Goal: Communication & Community: Ask a question

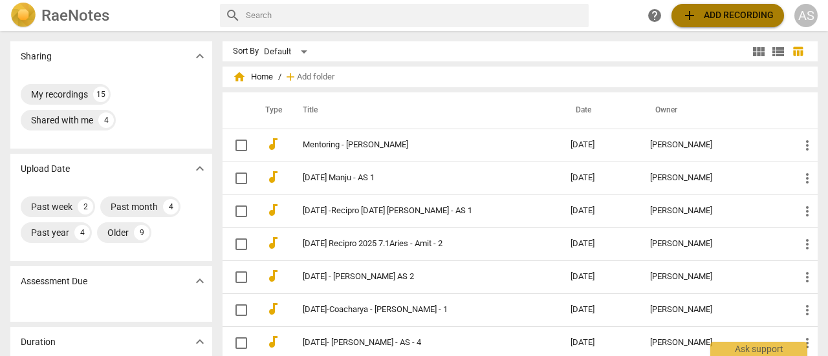
click at [719, 16] on span "add Add recording" at bounding box center [728, 16] width 92 height 16
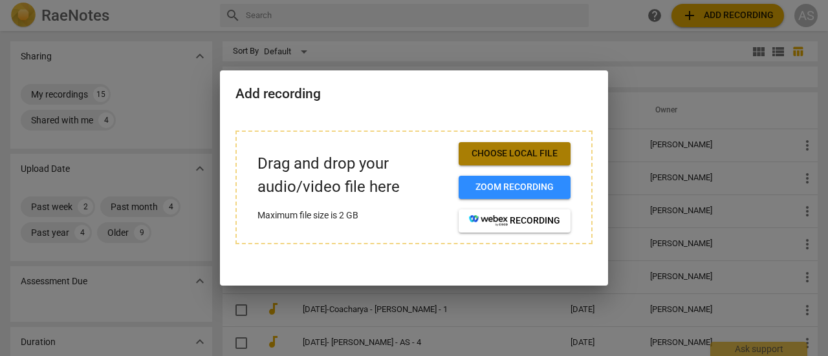
click at [513, 153] on span "Choose local file" at bounding box center [514, 153] width 91 height 13
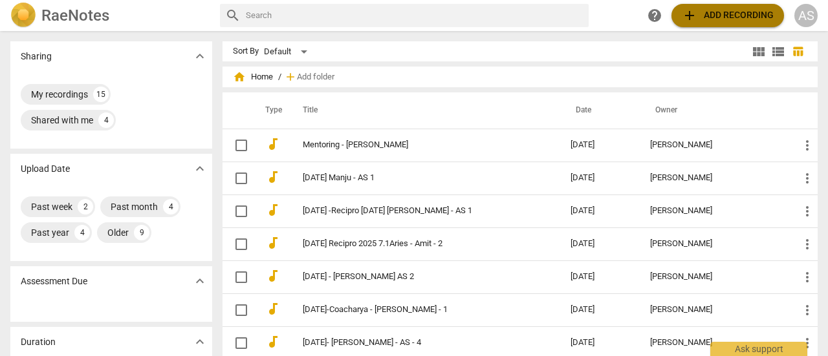
click at [712, 19] on span "add Add recording" at bounding box center [728, 16] width 92 height 16
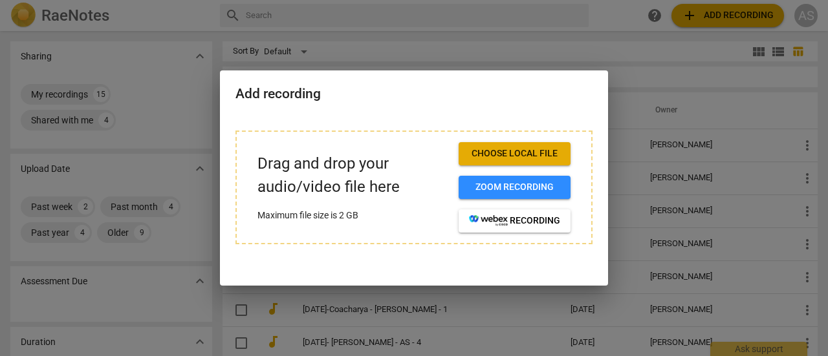
click at [521, 158] on span "Choose local file" at bounding box center [514, 153] width 91 height 13
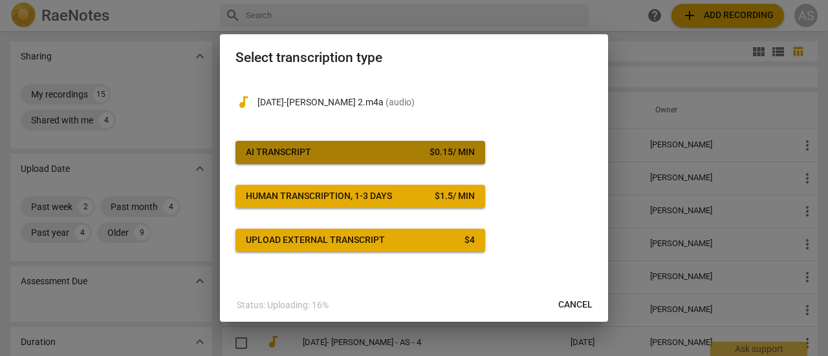
click at [342, 146] on span "AI Transcript $ 0.15 / min" at bounding box center [360, 152] width 229 height 13
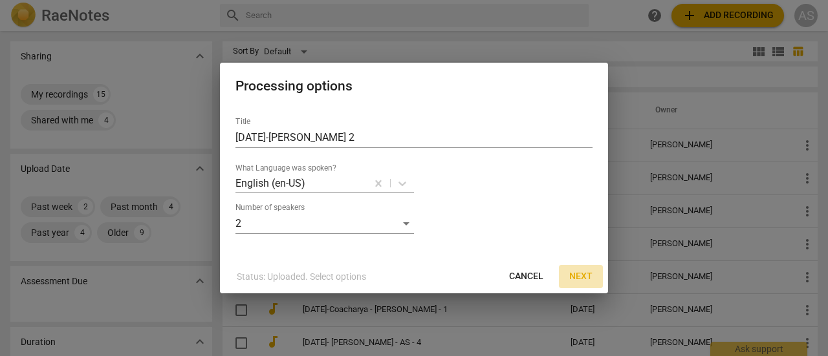
click at [578, 275] on span "Next" at bounding box center [580, 276] width 23 height 13
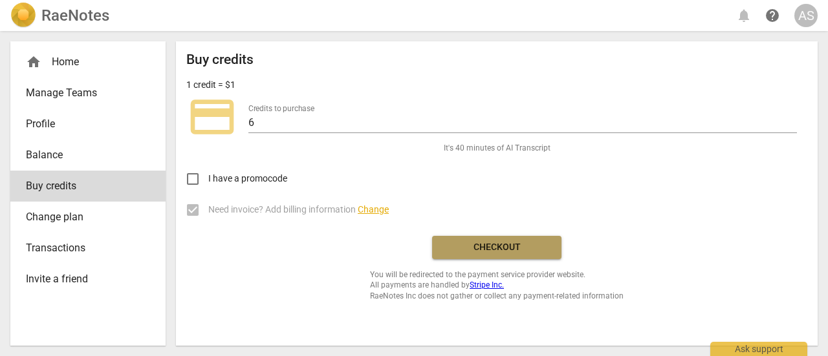
click at [483, 250] on span "Checkout" at bounding box center [496, 247] width 109 height 13
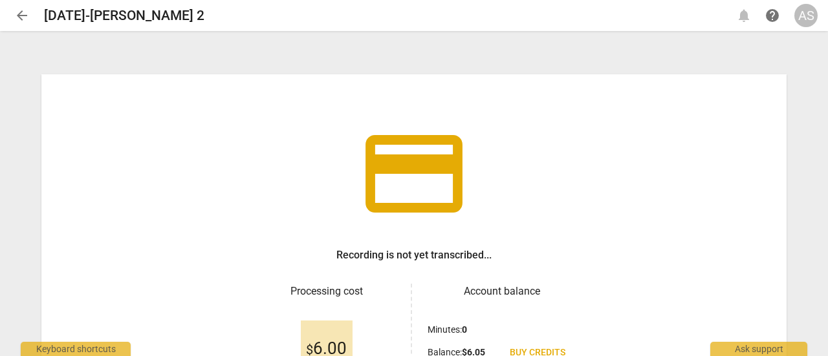
scroll to position [153, 0]
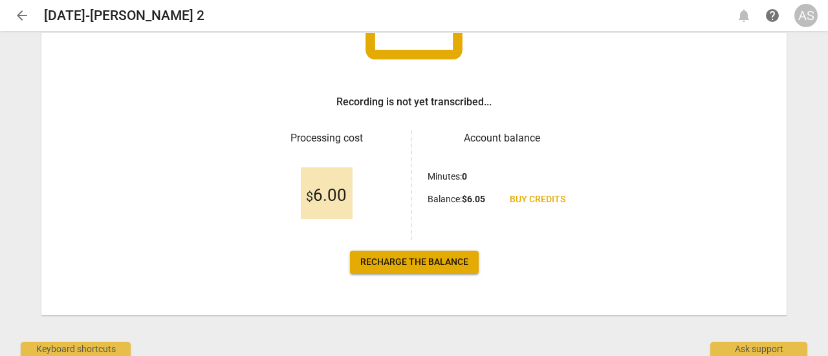
click at [417, 262] on span "Recharge the balance" at bounding box center [414, 262] width 108 height 13
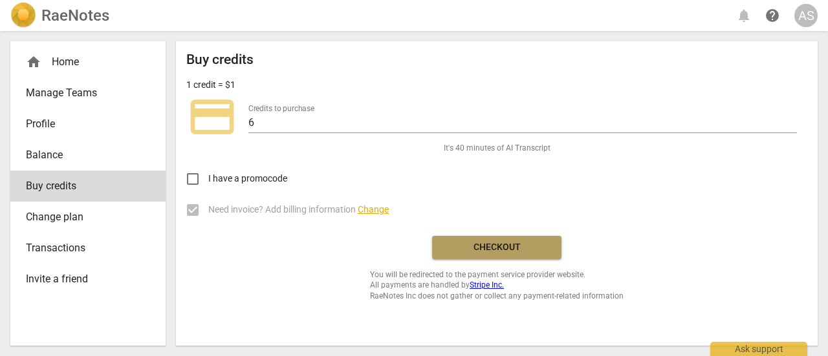
click at [489, 256] on button "Checkout" at bounding box center [496, 247] width 129 height 23
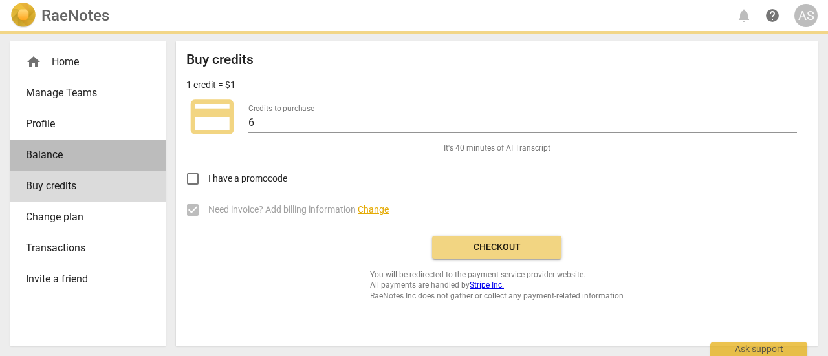
click at [63, 160] on span "Balance" at bounding box center [83, 155] width 114 height 16
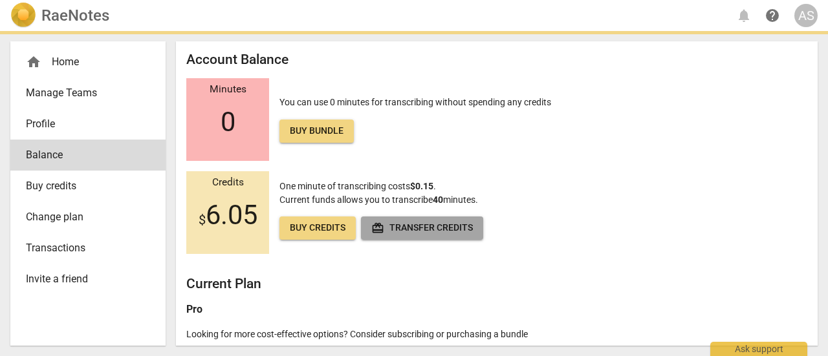
click at [410, 230] on span "redeem Transfer credits" at bounding box center [422, 228] width 102 height 13
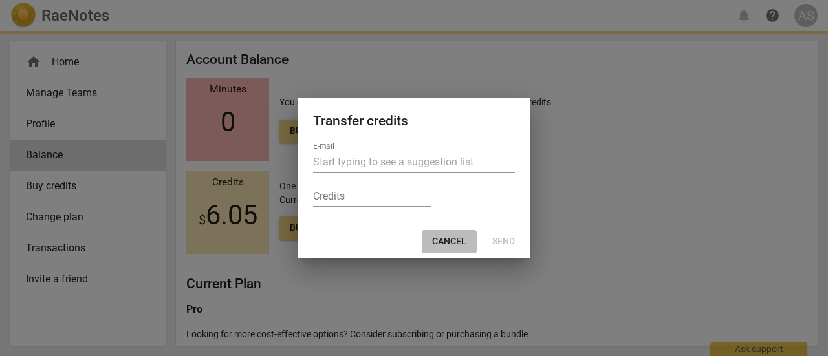
click at [445, 241] on span "Cancel" at bounding box center [449, 241] width 34 height 13
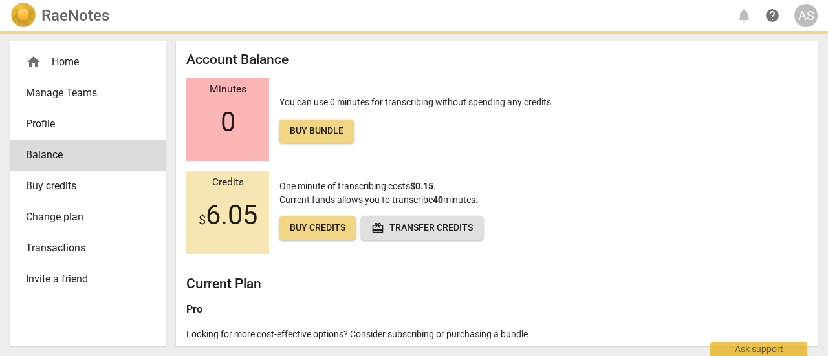
click at [812, 320] on div "Account Balance Minutes 0 You can use 0 minutes for transcribing without spendi…" at bounding box center [497, 193] width 642 height 305
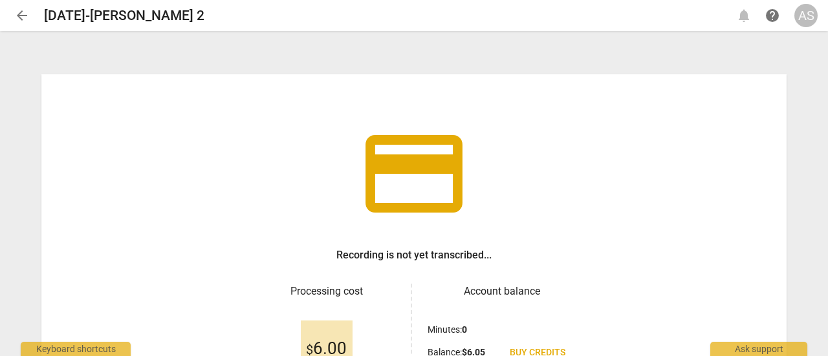
scroll to position [153, 0]
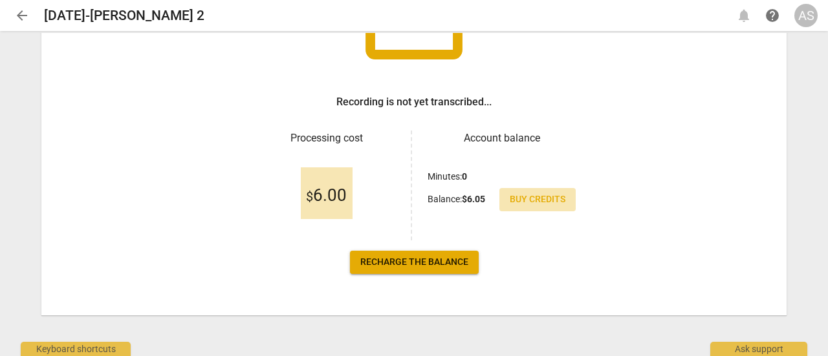
click at [527, 197] on span "Buy credits" at bounding box center [538, 199] width 56 height 13
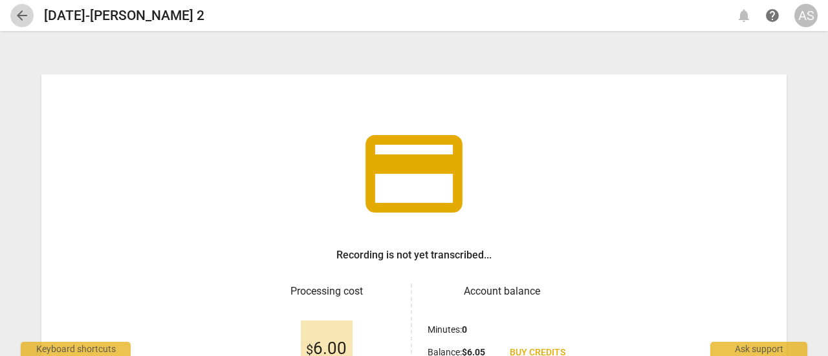
click at [25, 21] on span "arrow_back" at bounding box center [22, 16] width 16 height 16
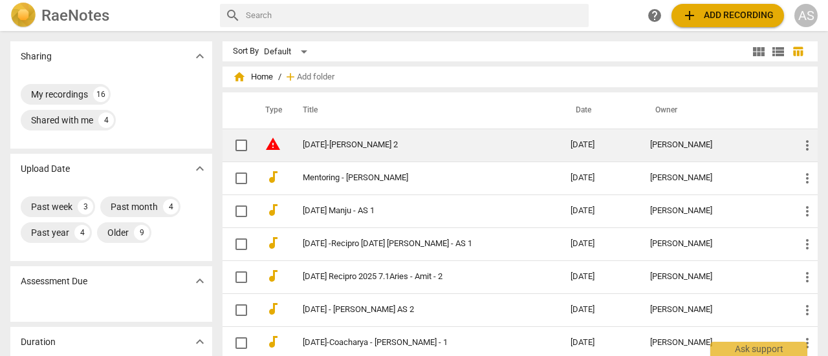
click at [317, 146] on link "2025-09-19-Margarita-Amit 2" at bounding box center [413, 145] width 221 height 10
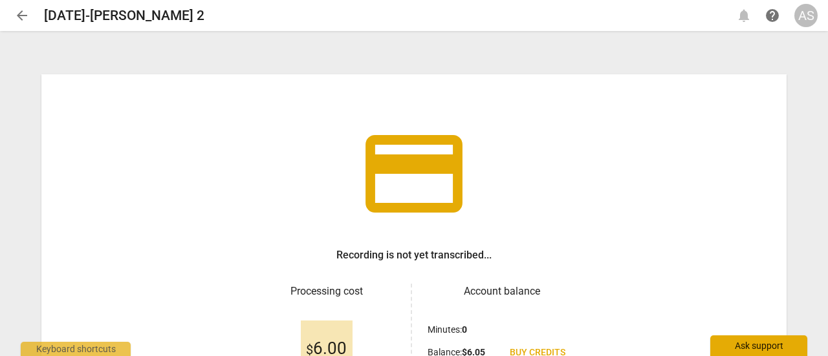
click at [767, 347] on div "Ask support" at bounding box center [758, 346] width 97 height 21
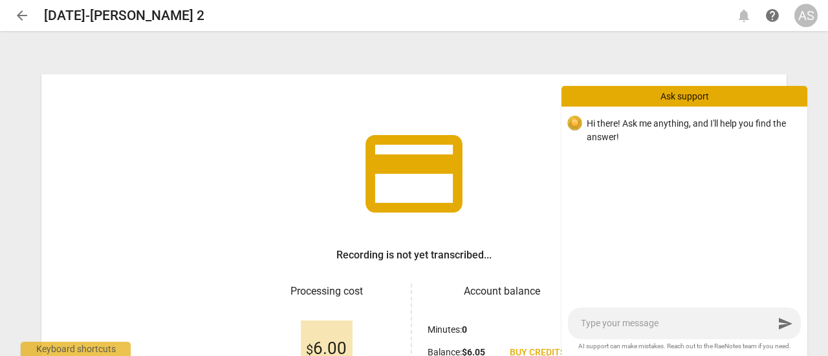
type textarea "M"
type textarea "My"
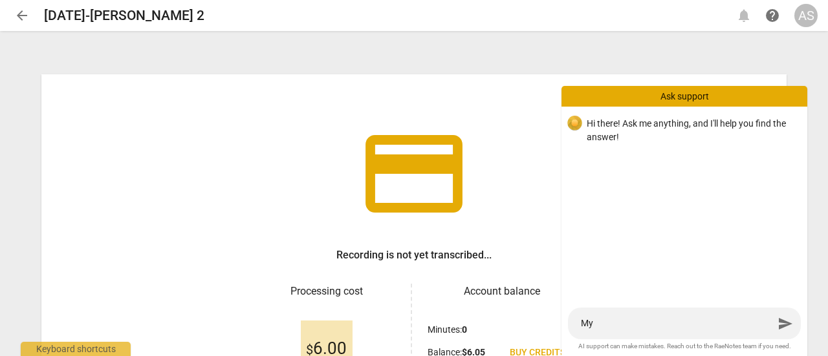
type textarea "My"
type textarea "My b"
type textarea "My ba"
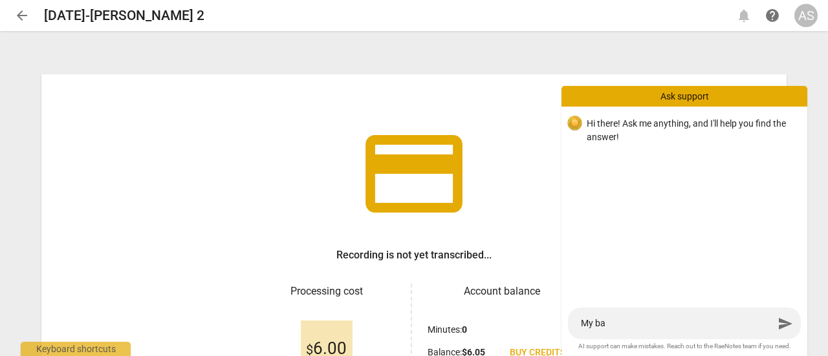
type textarea "My bal"
type textarea "My bala"
type textarea "My balan"
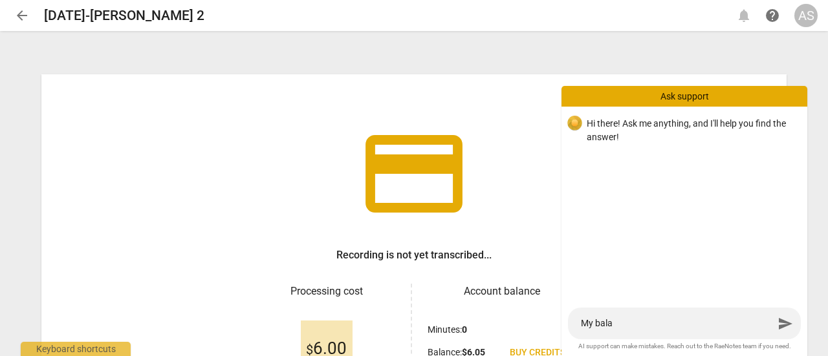
type textarea "My balan"
type textarea "My balanc"
type textarea "My balance"
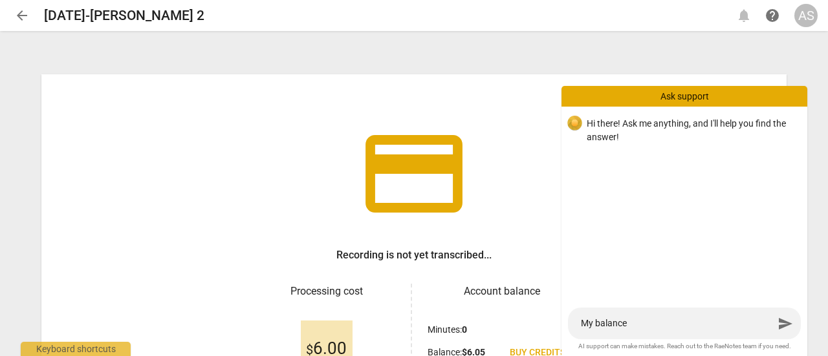
type textarea "My balance"
type textarea "My balance i"
type textarea "My balance is"
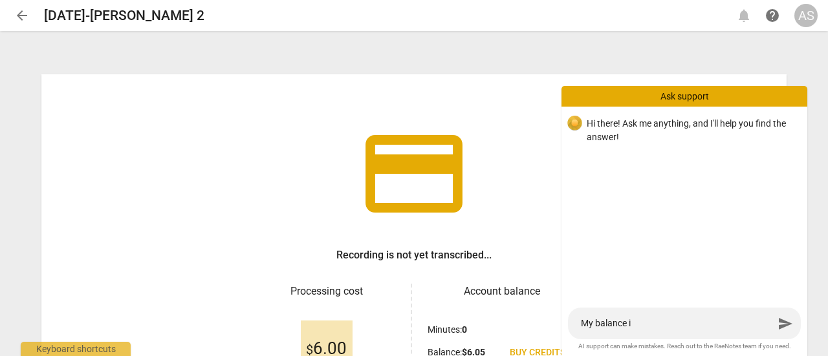
type textarea "My balance is"
type textarea "My balance is e"
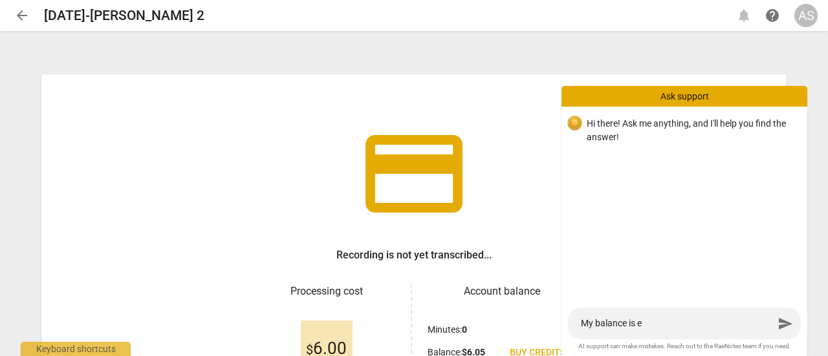
type textarea "My balance is en"
type textarea "My balance is eno"
type textarea "My balance is enou"
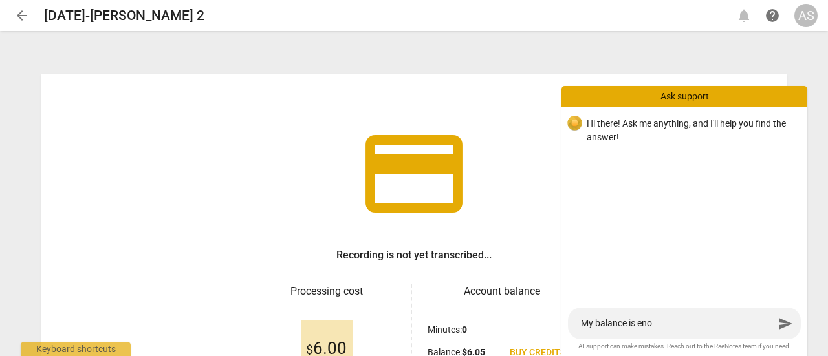
type textarea "My balance is enou"
type textarea "My balance is enoug"
type textarea "My balance is enough"
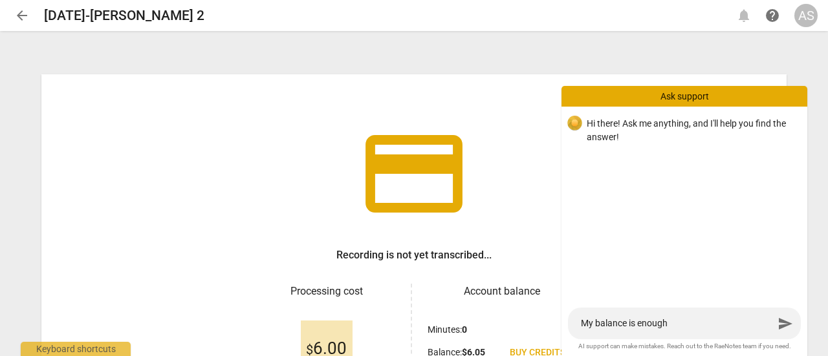
type textarea "My balance is enough"
type textarea "My balance is enough t"
type textarea "My balance is enough to"
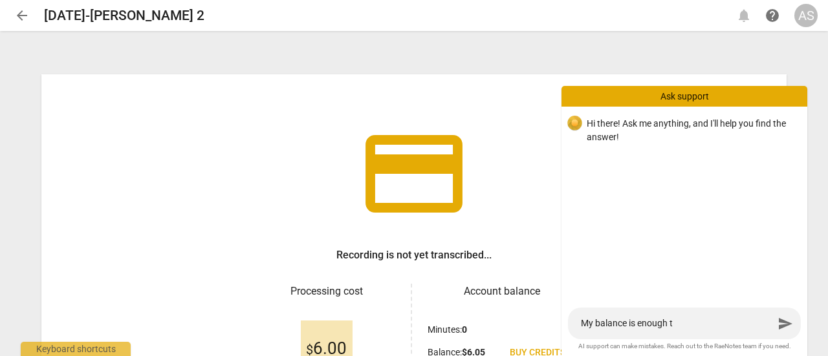
type textarea "My balance is enough to"
type textarea "My balance is enough to s"
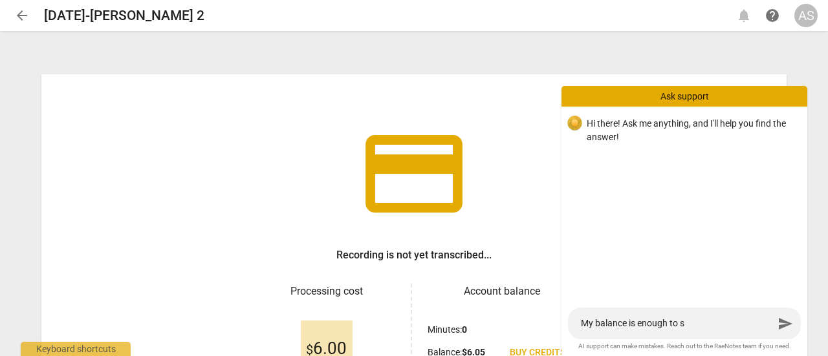
type textarea "My balance is enough to st"
type textarea "My balance is enough to sta"
type textarea "My balance is enough to star"
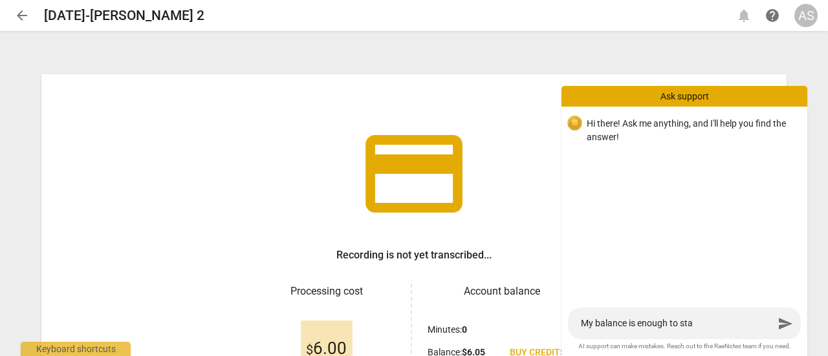
type textarea "My balance is enough to star"
type textarea "My balance is enough to start"
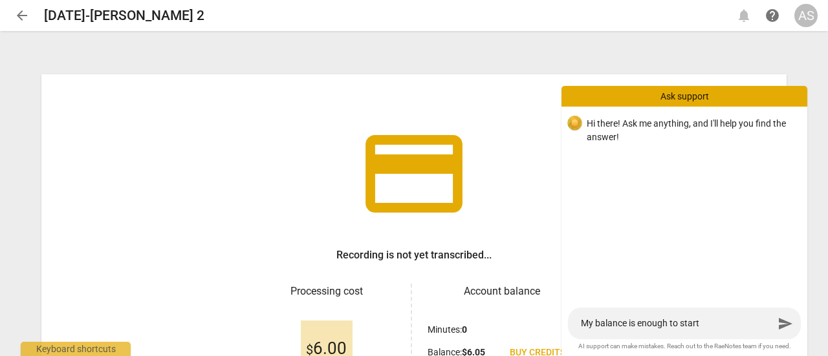
type textarea "My balance is enough to start t"
type textarea "My balance is enough to start tr"
type textarea "My balance is enough to start tra"
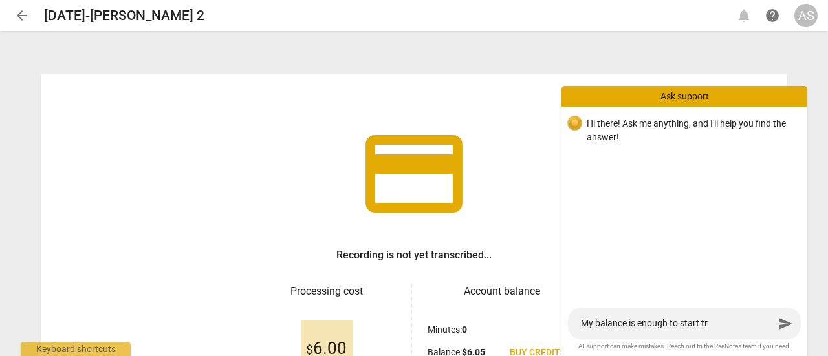
type textarea "My balance is enough to start tra"
type textarea "My balance is enough to start tran"
type textarea "My balance is enough to start trans"
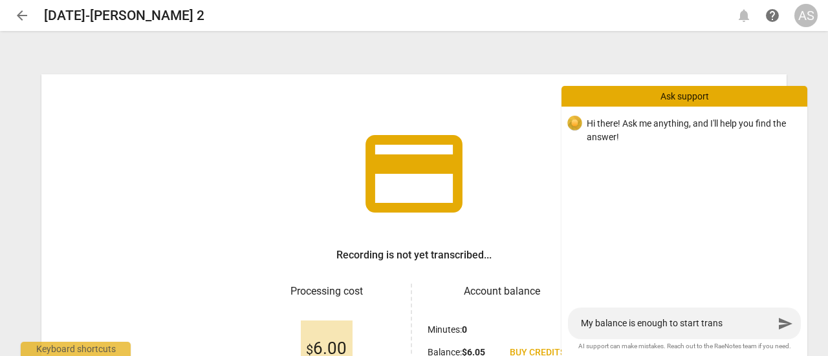
type textarea "My balance is enough to start transc"
type textarea "My balance is enough to start transcr"
type textarea "My balance is enough to start transcri"
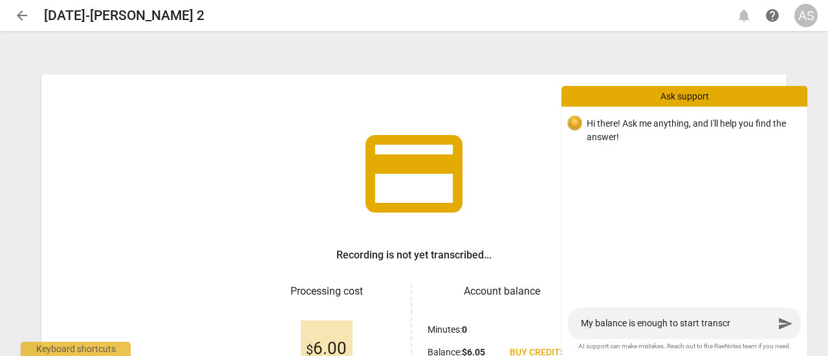
type textarea "My balance is enough to start transcri"
type textarea "My balance is enough to start transcrip"
type textarea "My balance is enough to start transcript"
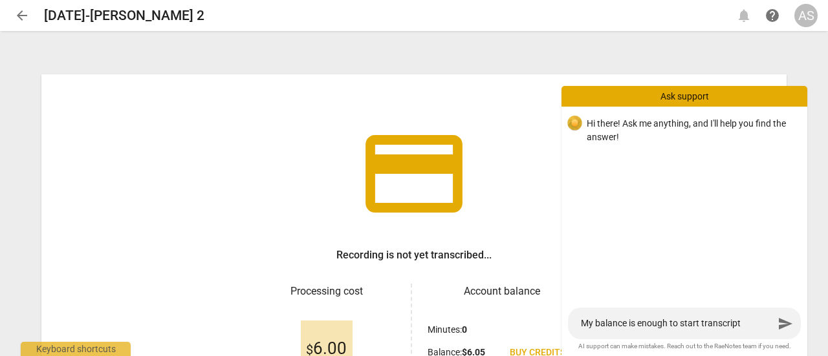
type textarea "My balance is enough to start transcripti"
type textarea "My balance is enough to start transcriptio"
type textarea "My balance is enough to start transcription"
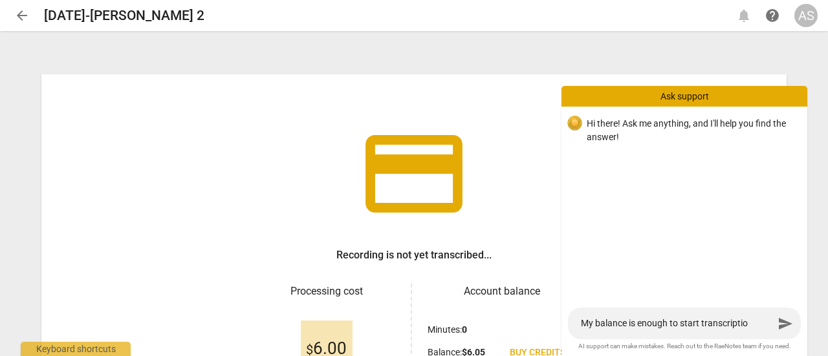
type textarea "My balance is enough to start transcription"
type textarea "My balance is enough to start transcription -"
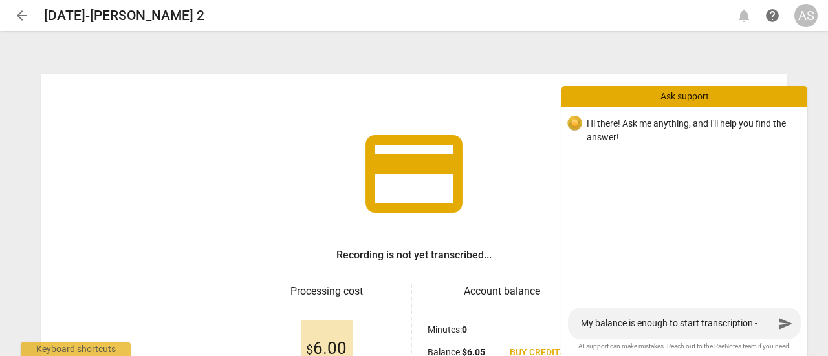
type textarea "My balance is enough to start transcription -"
type textarea "My balance is enough to start transcription - w"
type textarea "My balance is enough to start transcription - wh"
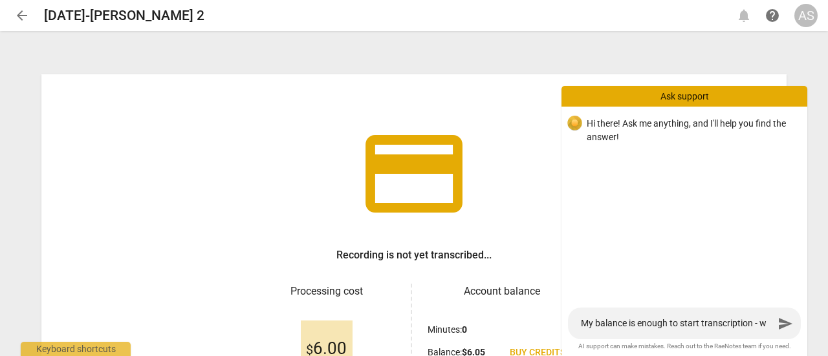
type textarea "My balance is enough to start transcription - wh"
type textarea "My balance is enough to start transcription - wha"
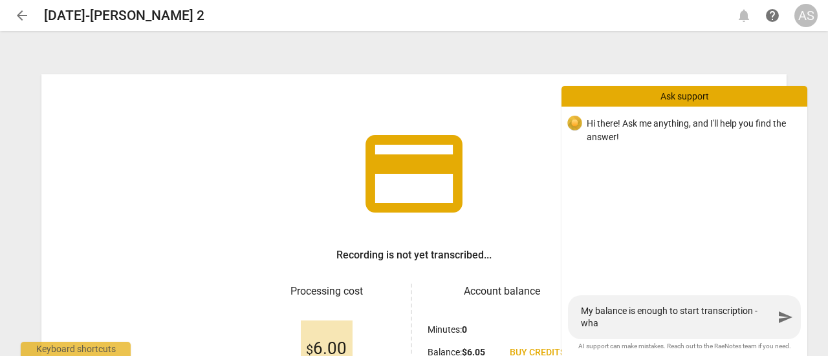
type textarea "My balance is enough to start transcription - what"
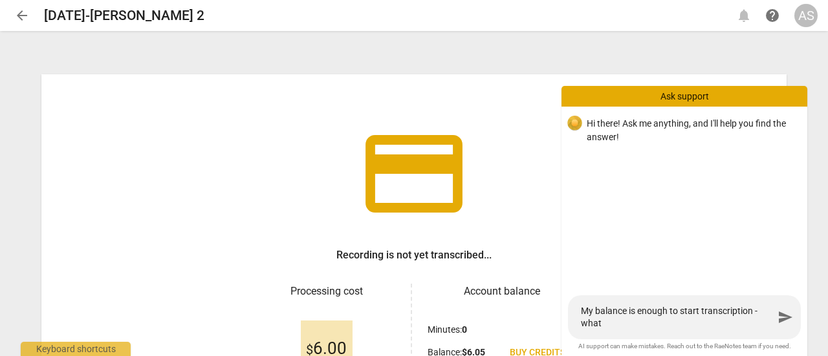
type textarea "My balance is enough to start transcription - what"
type textarea "My balance is enough to start transcription - wha"
type textarea "My balance is enough to start transcription - wh"
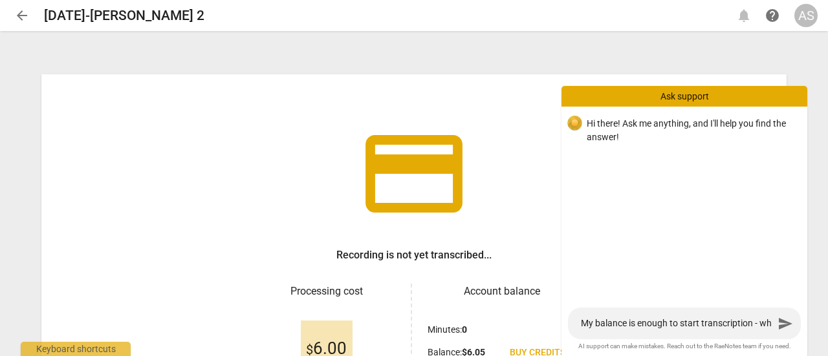
type textarea "My balance is enough to start transcription - w"
type textarea "My balance is enough to start transcription -"
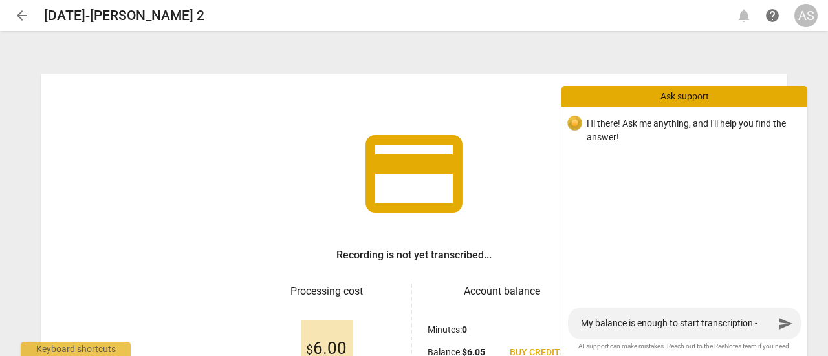
type textarea "My balance is enough to start transcription -"
type textarea "My balance is enough to start transcription"
type textarea "My balance is enough to start transcription o"
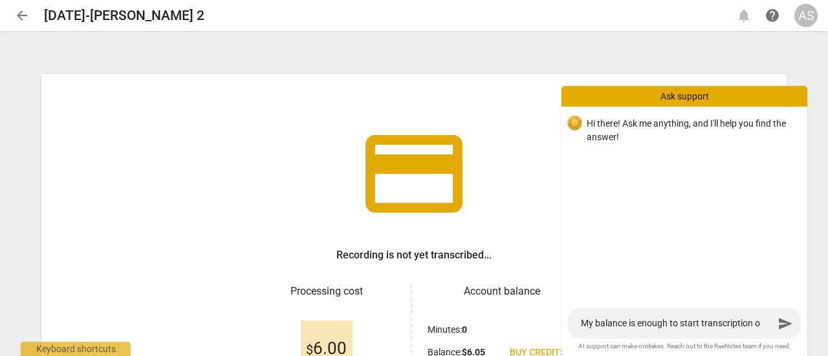
type textarea "My balance is enough to start transcription of"
type textarea "My balance is enough to start transcription of t"
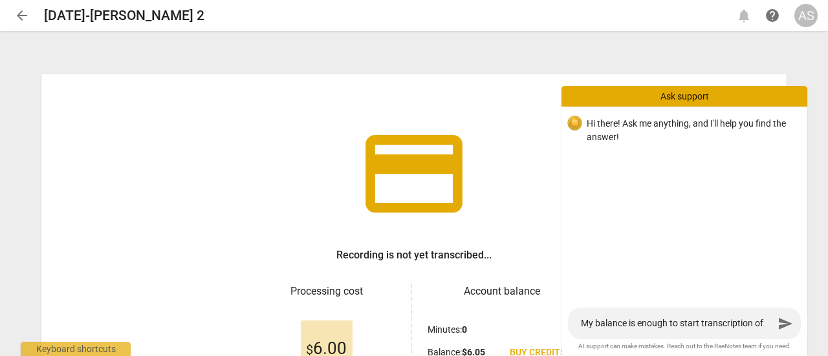
type textarea "My balance is enough to start transcription of t"
type textarea "My balance is enough to start transcription of th"
type textarea "My balance is enough to start transcription of the"
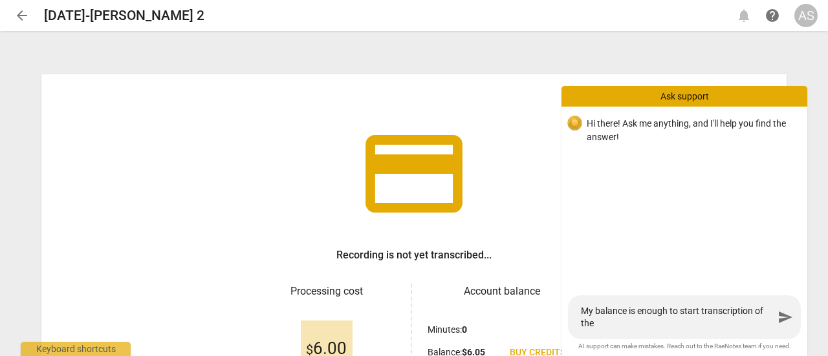
type textarea "My balance is enough to start transcription of the"
type textarea "My balance is enough to start transcription of the f"
type textarea "My balance is enough to start transcription of the fi"
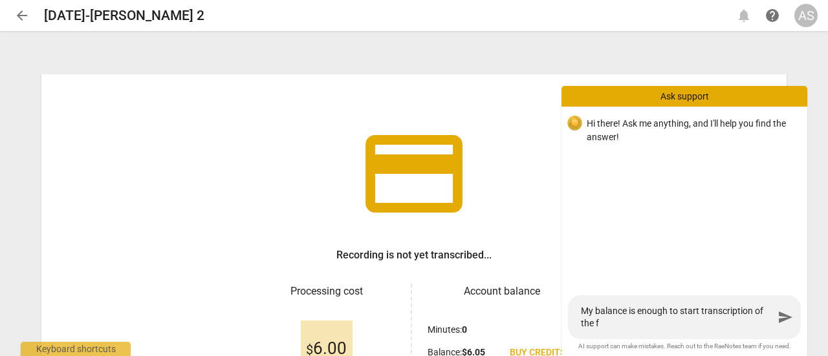
type textarea "My balance is enough to start transcription of the fi"
type textarea "My balance is enough to start transcription of the fil"
type textarea "My balance is enough to start transcription of the file"
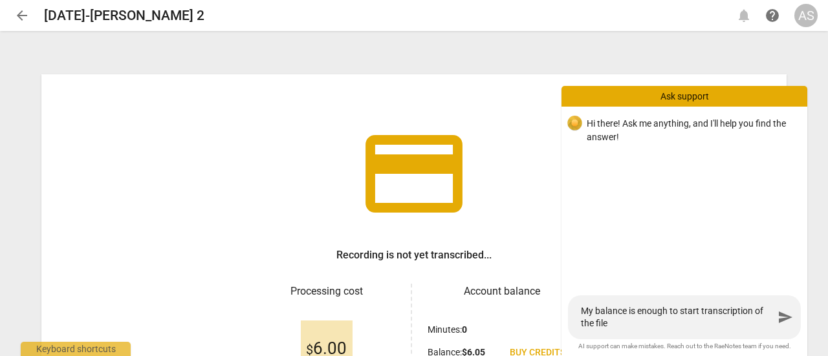
type textarea "My balance is enough to start transcription of the file"
type textarea "My balance is enough to start transcription of the file I"
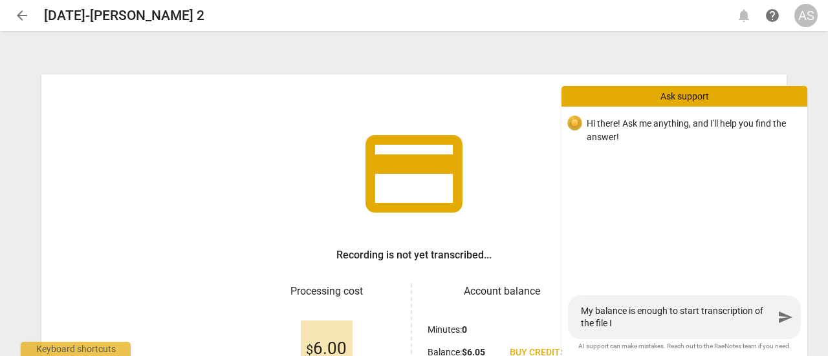
type textarea "My balance is enough to start transcription of the file I"
type textarea "My balance is enough to start transcription of the file I h"
type textarea "My balance is enough to start transcription of the file I ha"
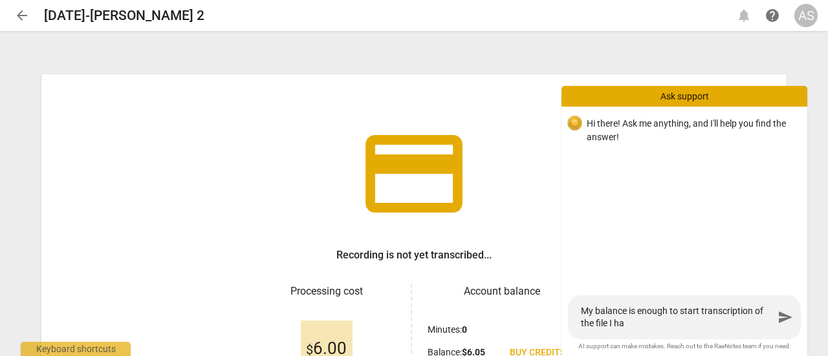
type textarea "My balance is enough to start transcription of the file I hav"
type textarea "My balance is enough to start transcription of the file I have"
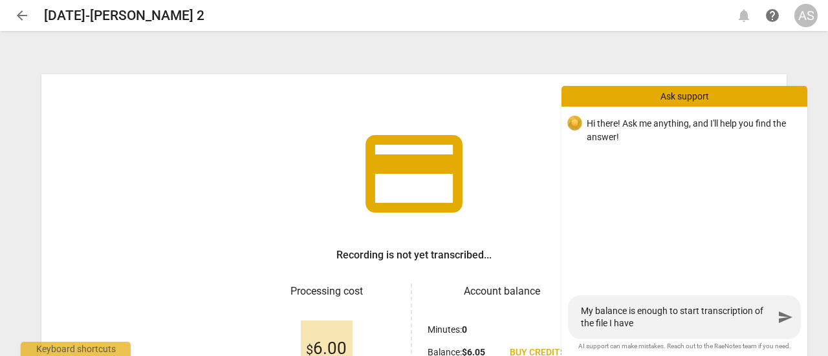
type textarea "My balance is enough to start transcription of the file I have"
type textarea "My balance is enough to start transcription of the file I have u"
type textarea "My balance is enough to start transcription of the file I have up"
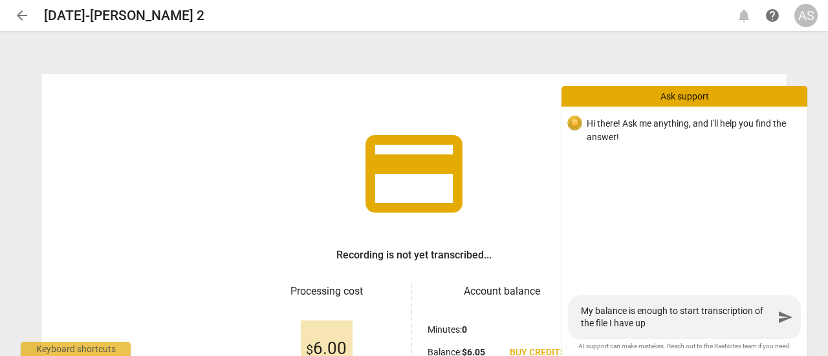
type textarea "My balance is enough to start transcription of the file I have upl"
type textarea "My balance is enough to start transcription of the file I have uplo"
type textarea "My balance is enough to start transcription of the file I have uploa"
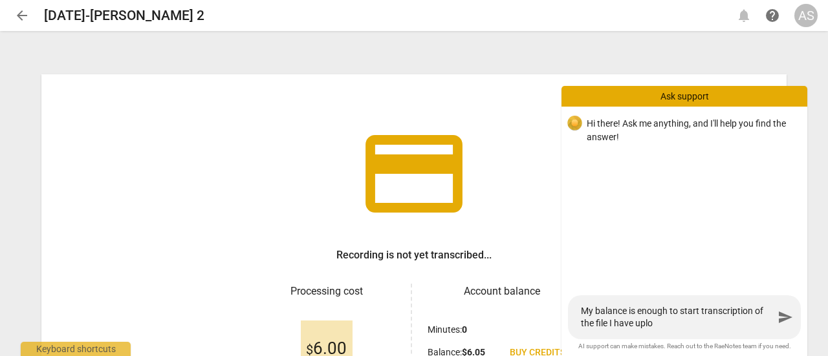
type textarea "My balance is enough to start transcription of the file I have uploa"
type textarea "My balance is enough to start transcription of the file I have upload"
type textarea "My balance is enough to start transcription of the file I have uploade"
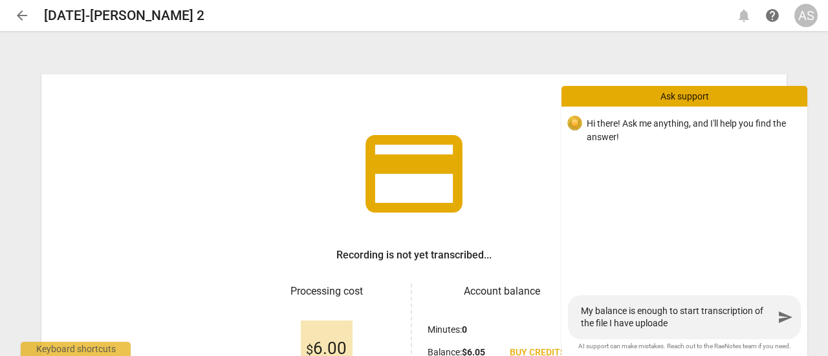
type textarea "My balance is enough to start transcription of the file I have uploaded"
type textarea "My balance is enough to start transcription of the file I have uploaded -"
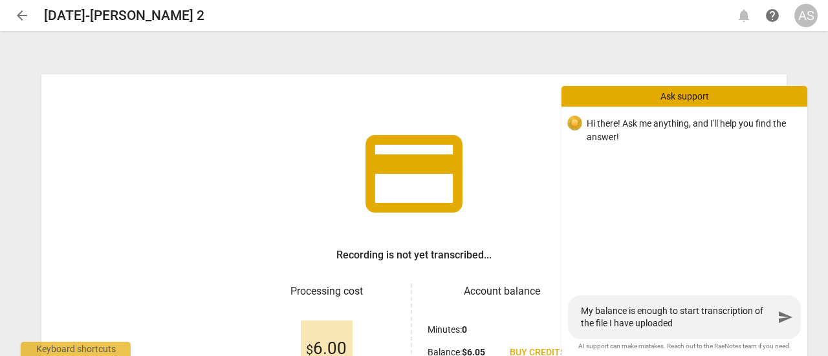
type textarea "My balance is enough to start transcription of the file I have uploaded -"
type textarea "My balance is enough to start transcription of the file I have uploaded - w"
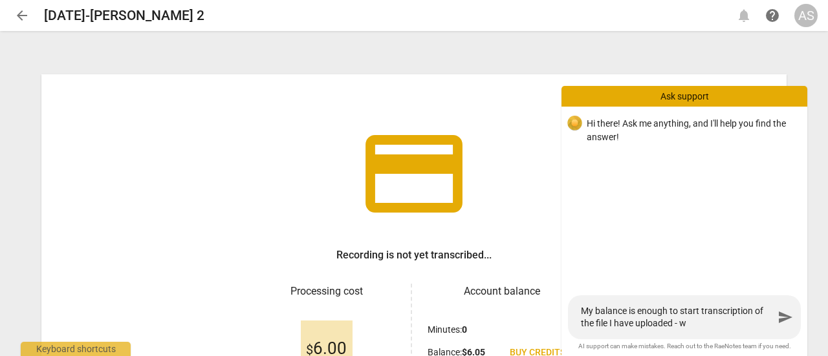
type textarea "My balance is enough to start transcription of the file I have uploaded - wh"
type textarea "My balance is enough to start transcription of the file I have uploaded - wha"
type textarea "My balance is enough to start transcription of the file I have uploaded - what"
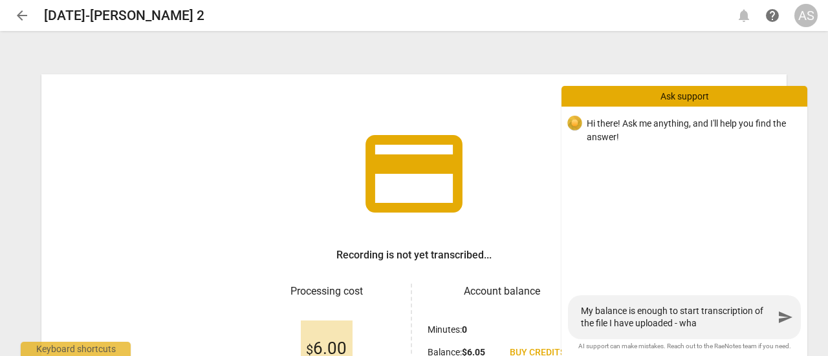
type textarea "My balance is enough to start transcription of the file I have uploaded - what"
type textarea "My balance is enough to start transcription of the file I have uploaded - what n"
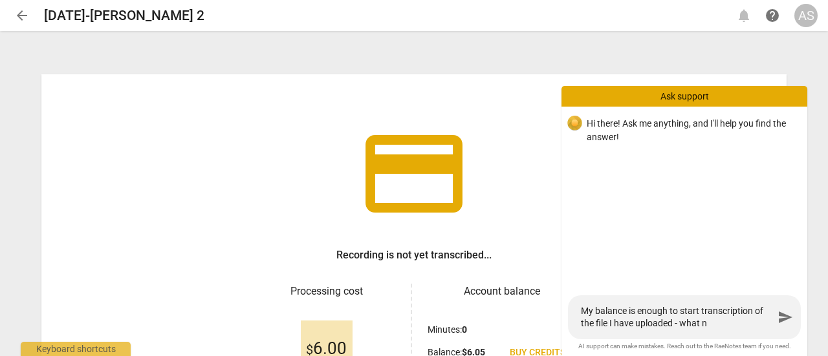
type textarea "My balance is enough to start transcription of the file I have uploaded - what …"
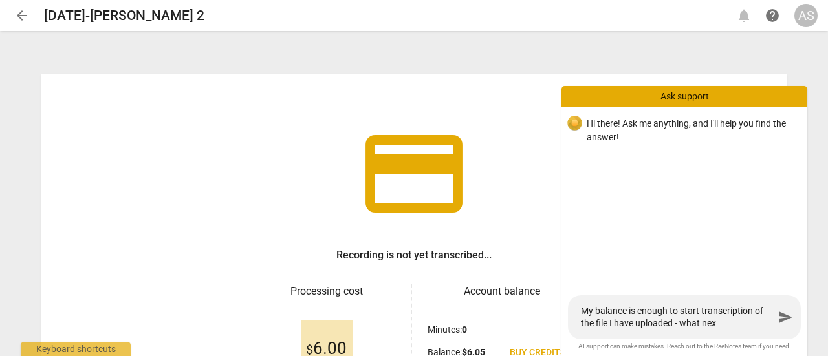
type textarea "My balance is enough to start transcription of the file I have uploaded - what …"
click at [789, 323] on span "send" at bounding box center [786, 318] width 16 height 16
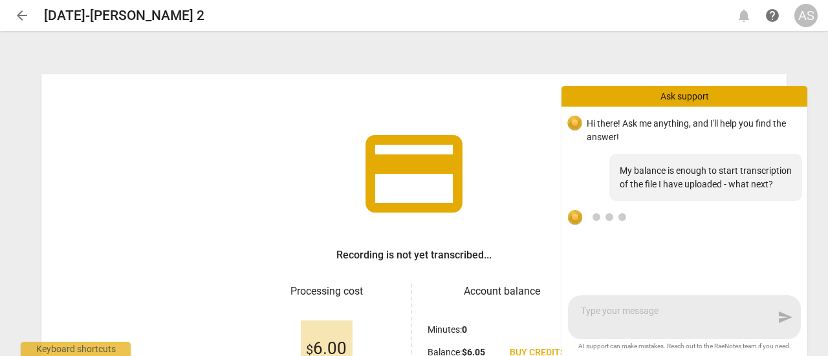
scroll to position [8, 0]
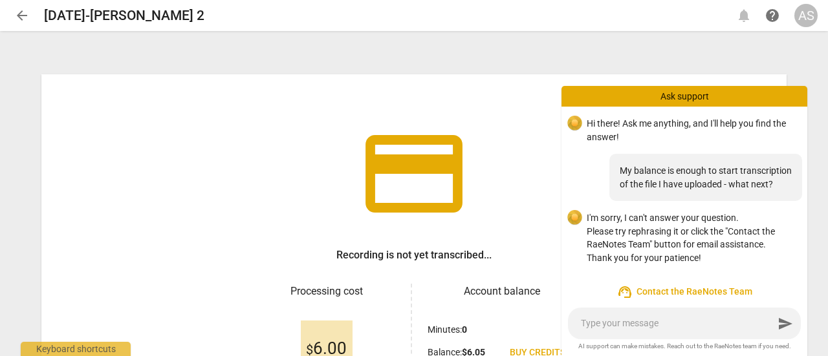
click at [17, 23] on span "arrow_back" at bounding box center [22, 16] width 16 height 16
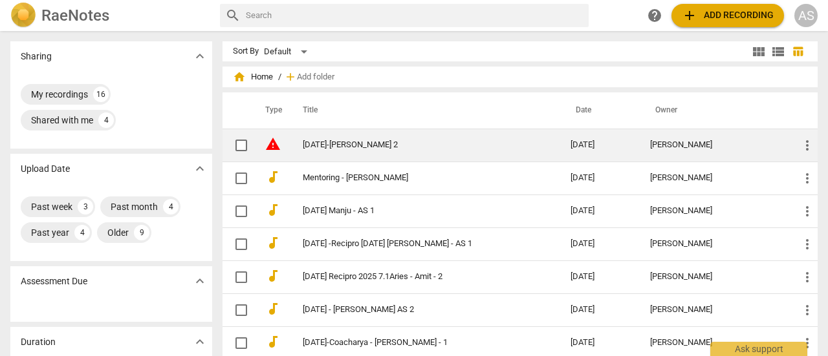
click at [318, 151] on td "2025-09-19-Margarita-Amit 2" at bounding box center [423, 145] width 273 height 33
click at [241, 149] on input "checkbox" at bounding box center [241, 146] width 27 height 16
checkbox input "false"
click at [806, 151] on span "more_vert" at bounding box center [807, 146] width 16 height 16
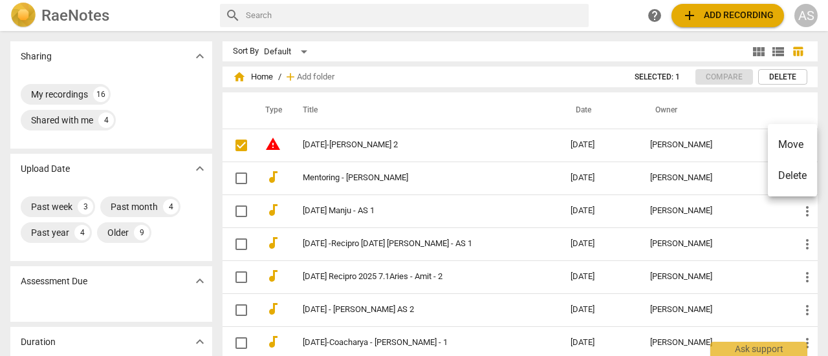
click at [240, 147] on div at bounding box center [414, 178] width 828 height 356
click at [240, 147] on input "checkbox" at bounding box center [241, 146] width 27 height 16
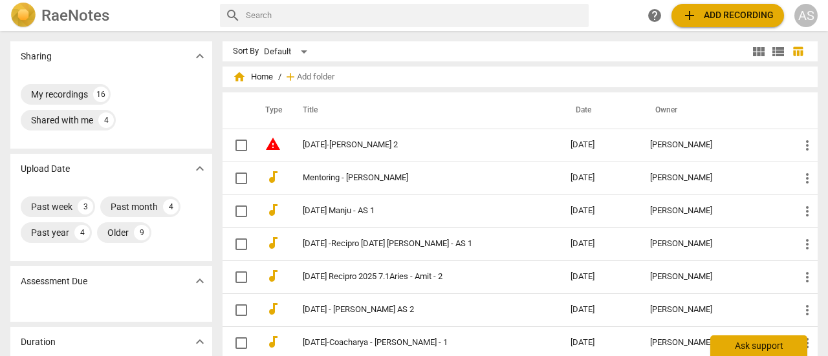
click at [750, 351] on div "Ask support" at bounding box center [758, 346] width 97 height 21
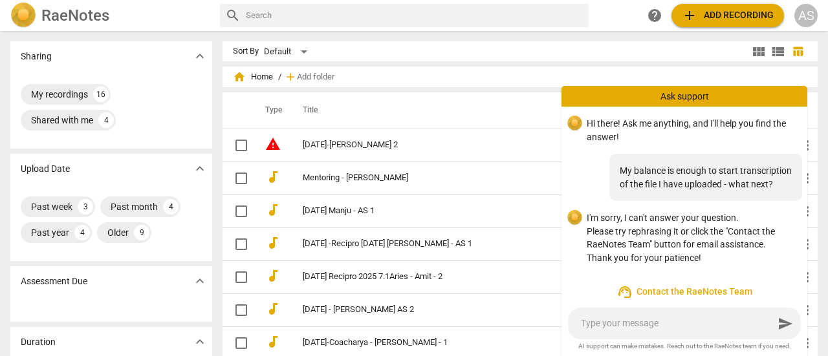
click at [750, 351] on span "AI support can make mistakes. Reach out to the RaeNotes team if you need." at bounding box center [684, 346] width 225 height 9
click at [622, 323] on textarea at bounding box center [677, 324] width 193 height 12
type textarea "I"
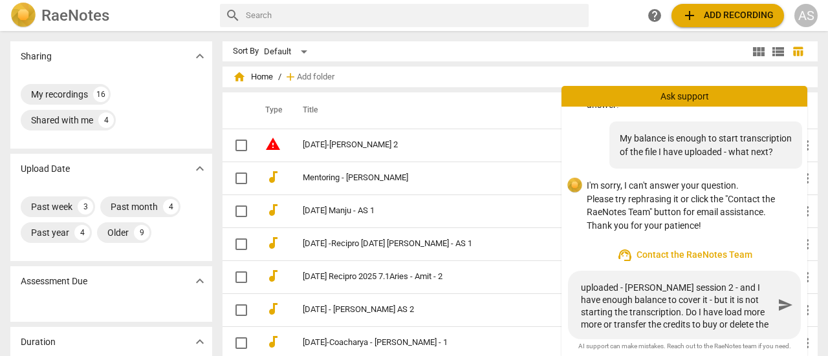
scroll to position [23, 0]
click at [789, 302] on span "send" at bounding box center [786, 306] width 16 height 16
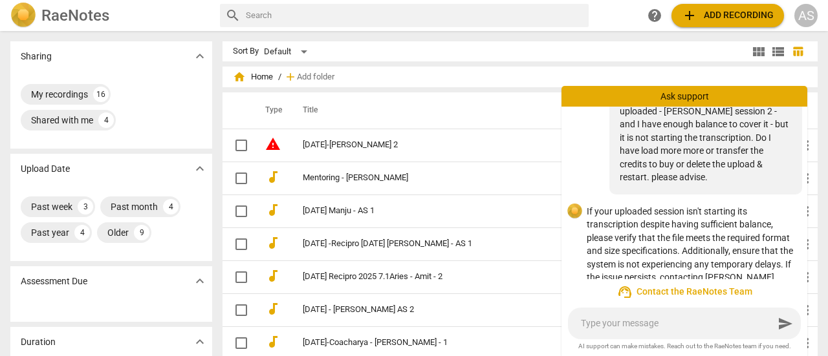
scroll to position [0, 0]
